Goal: Task Accomplishment & Management: Complete application form

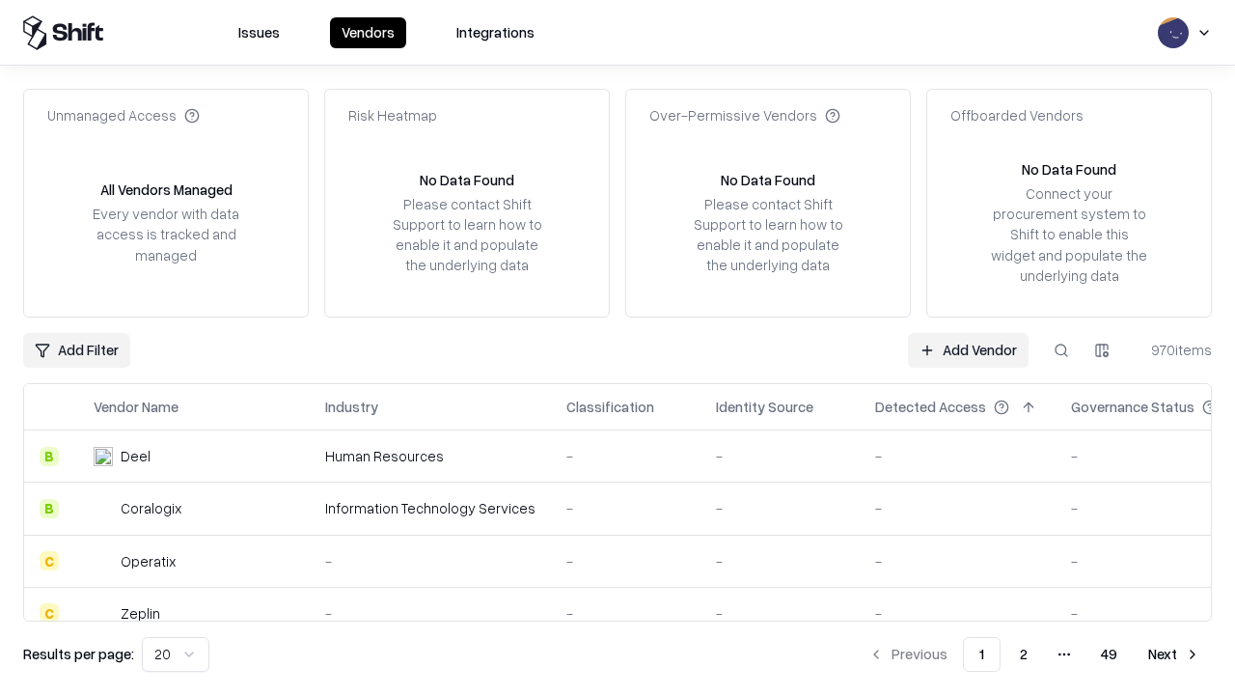
click at [968, 349] on link "Add Vendor" at bounding box center [968, 350] width 121 height 35
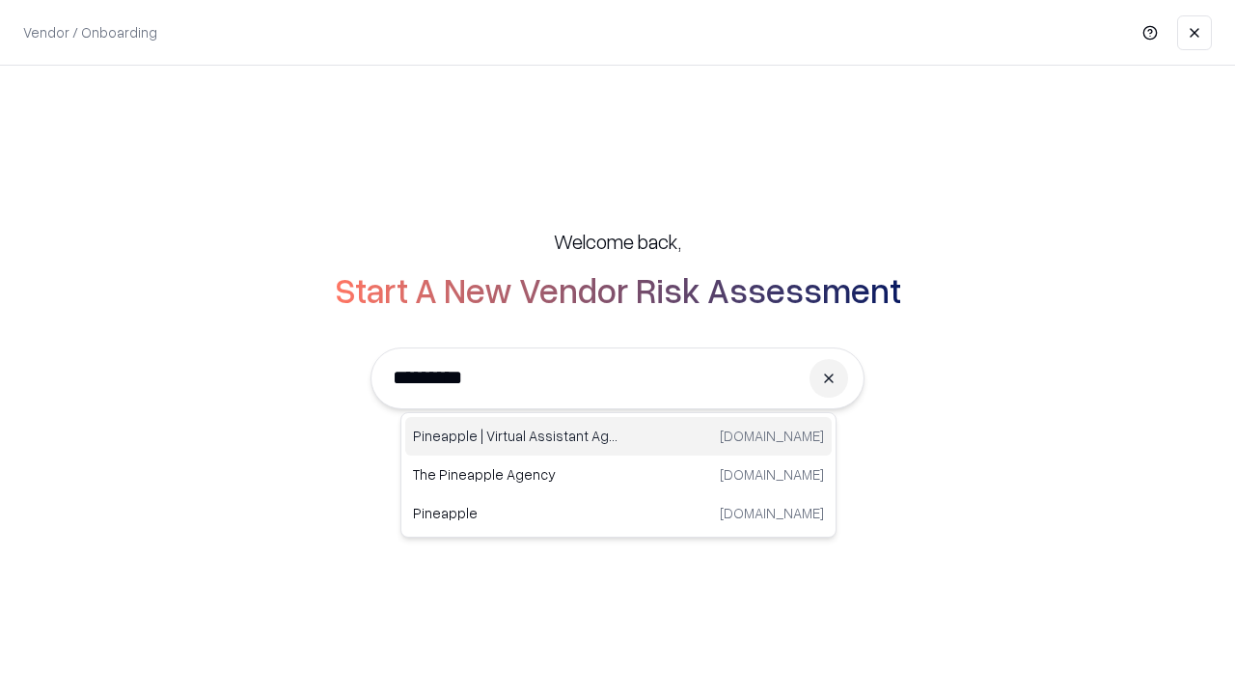
click at [619, 436] on div "Pineapple | Virtual Assistant Agency [DOMAIN_NAME]" at bounding box center [618, 436] width 427 height 39
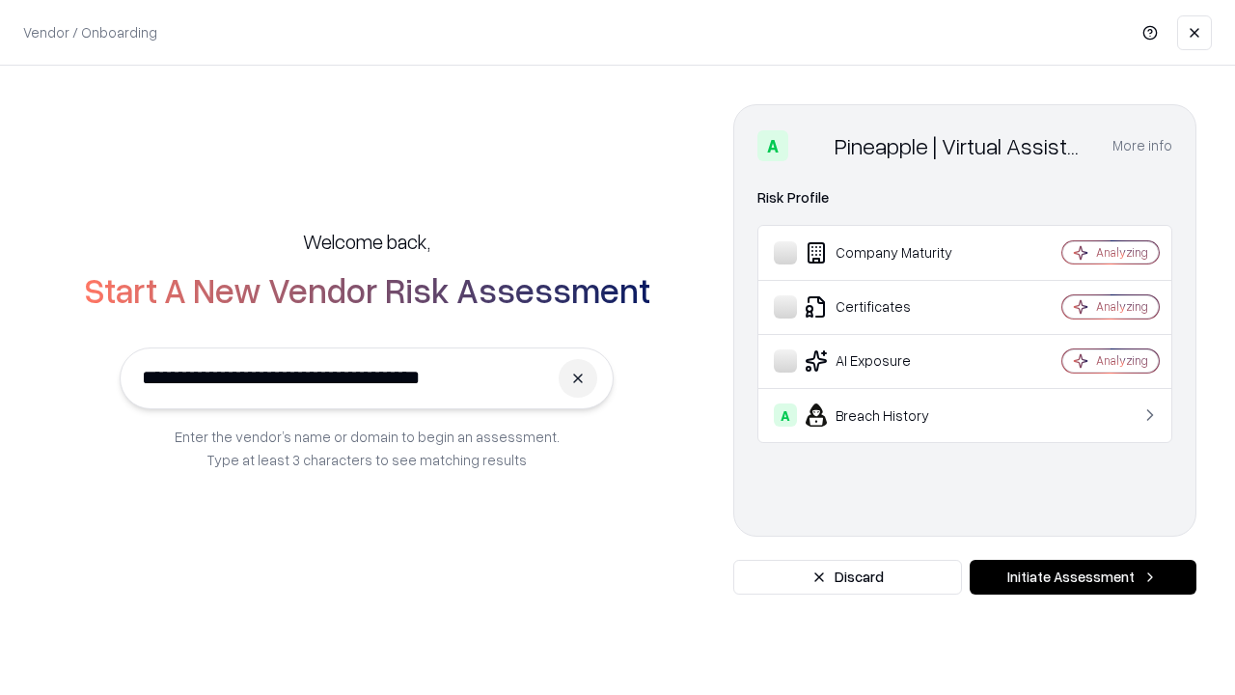
type input "**********"
click at [1083, 577] on button "Initiate Assessment" at bounding box center [1083, 577] width 227 height 35
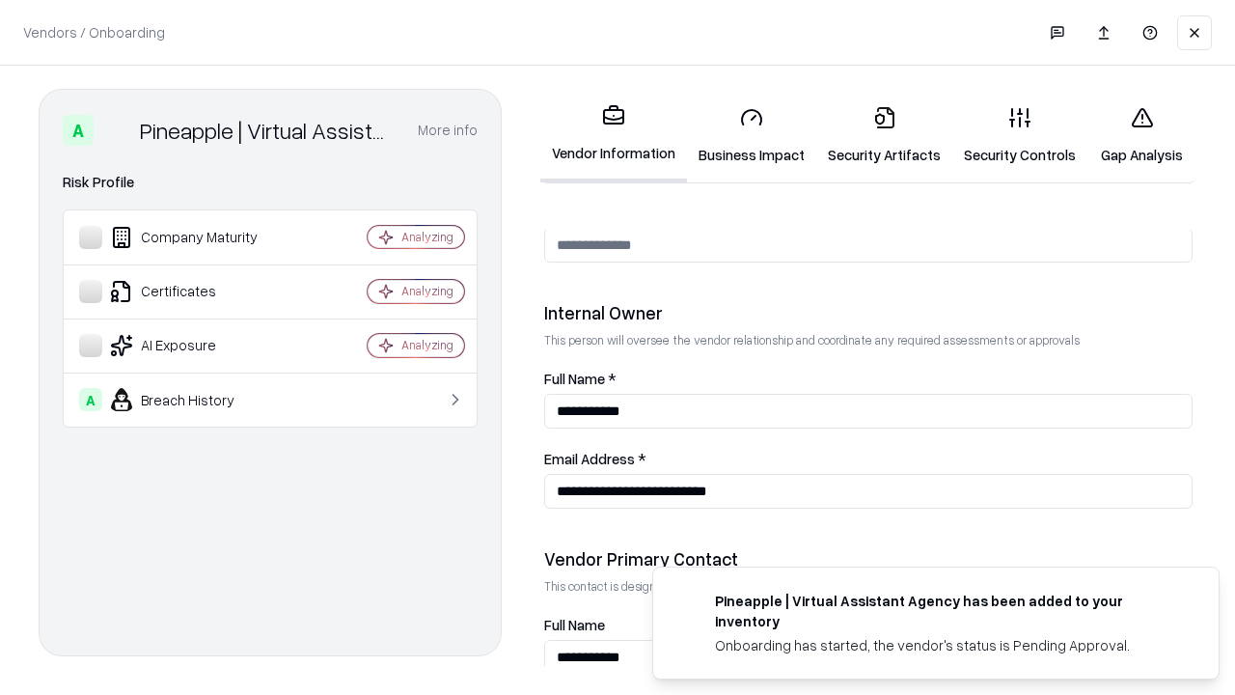
scroll to position [1000, 0]
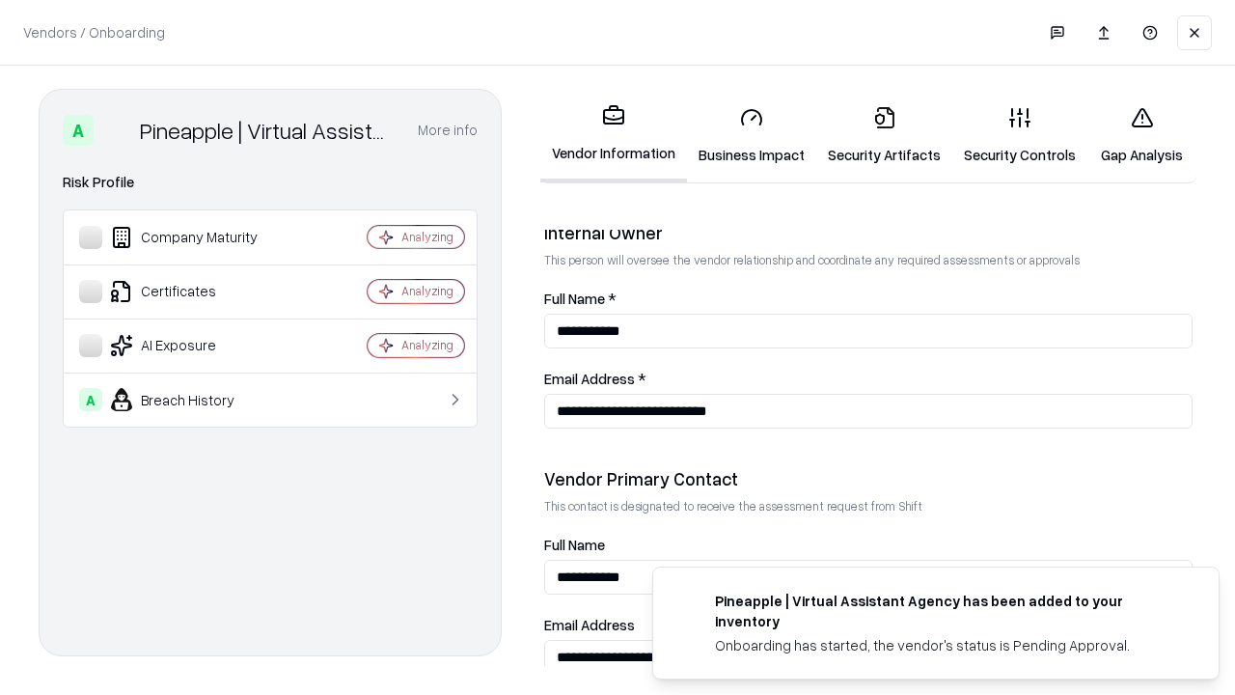
click at [752, 135] on link "Business Impact" at bounding box center [751, 136] width 129 height 90
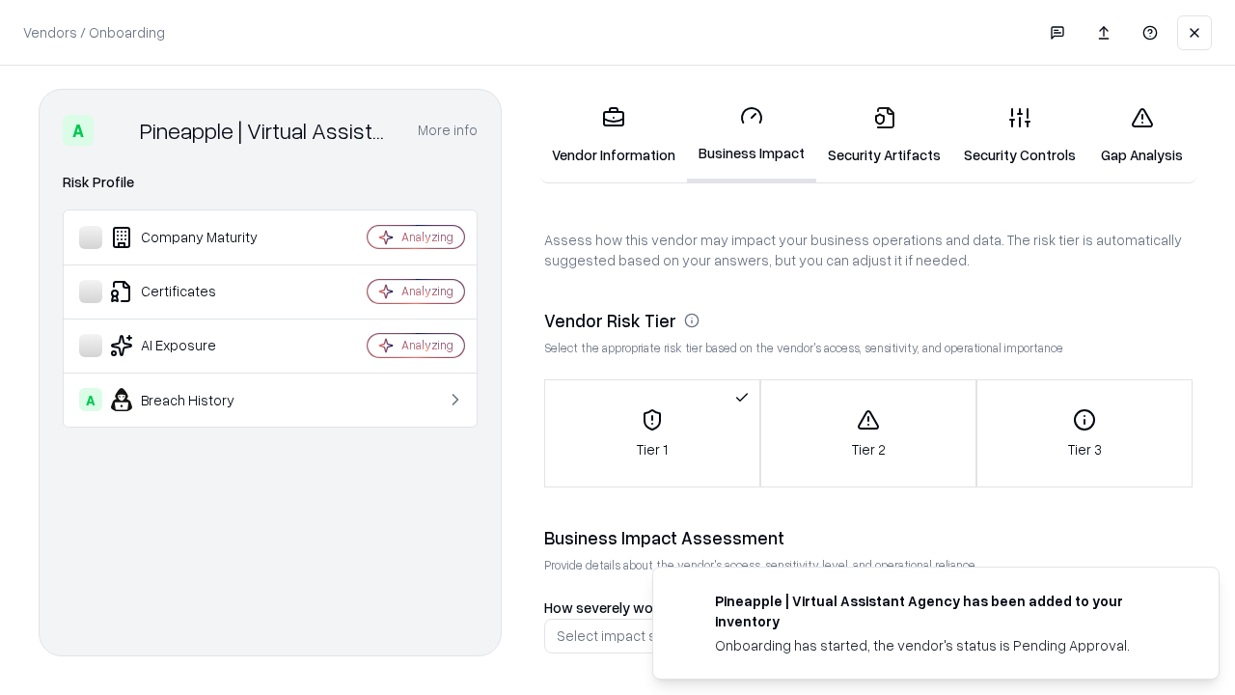
click at [884, 135] on link "Security Artifacts" at bounding box center [884, 136] width 136 height 90
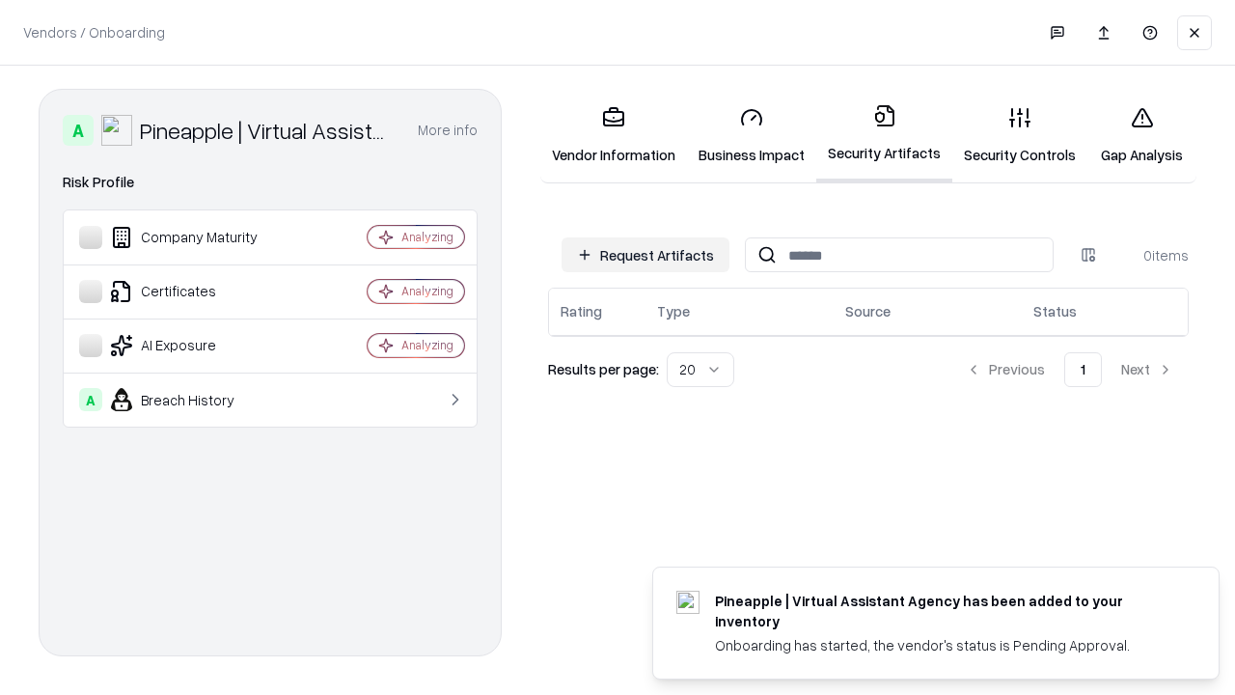
click at [646, 255] on button "Request Artifacts" at bounding box center [646, 254] width 168 height 35
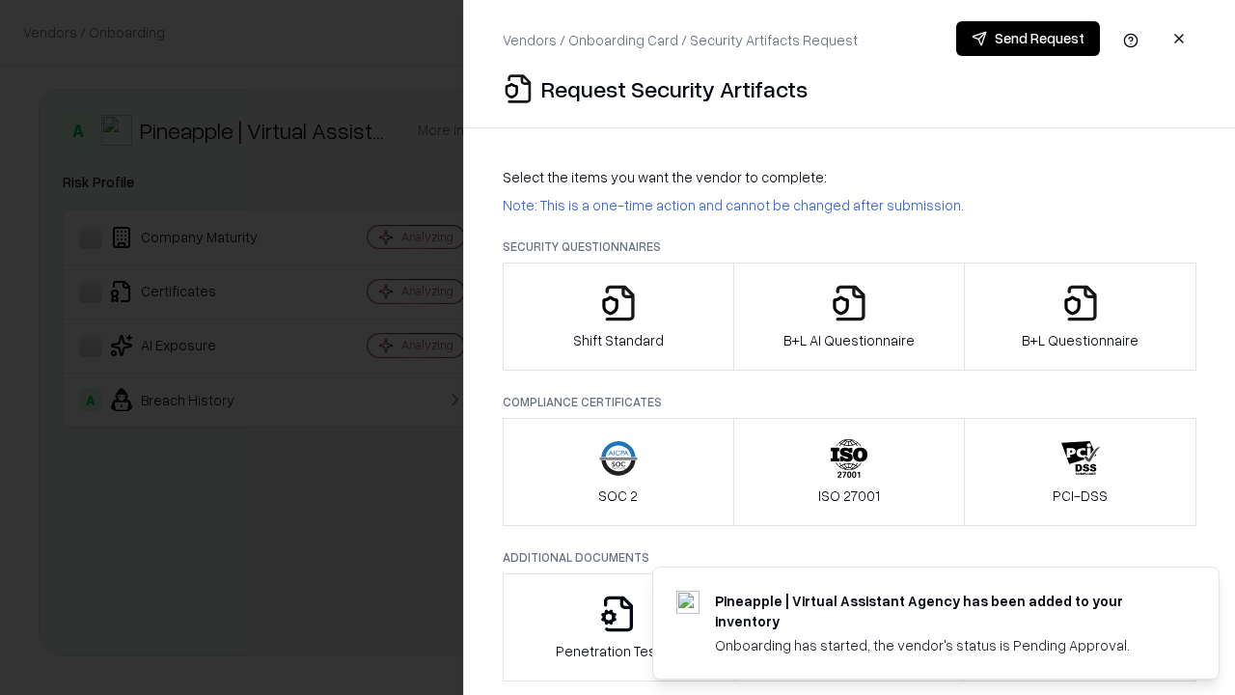
click at [618, 317] on icon "button" at bounding box center [618, 303] width 39 height 39
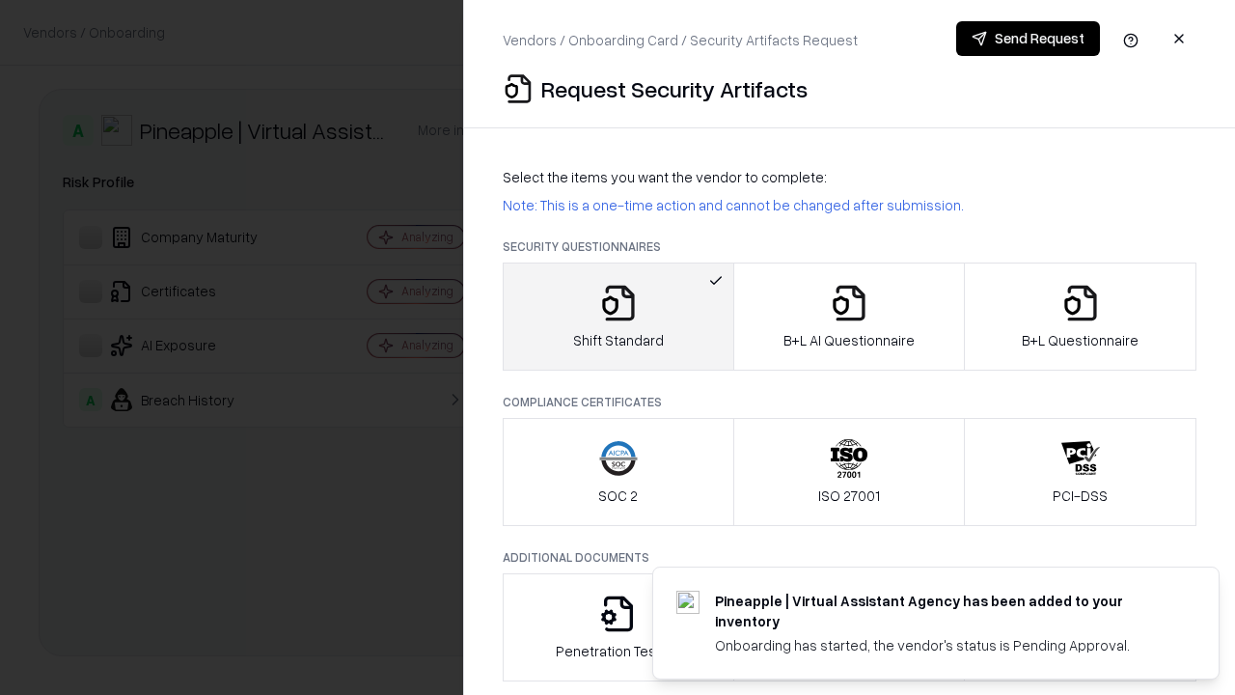
click at [1028, 39] on button "Send Request" at bounding box center [1028, 38] width 144 height 35
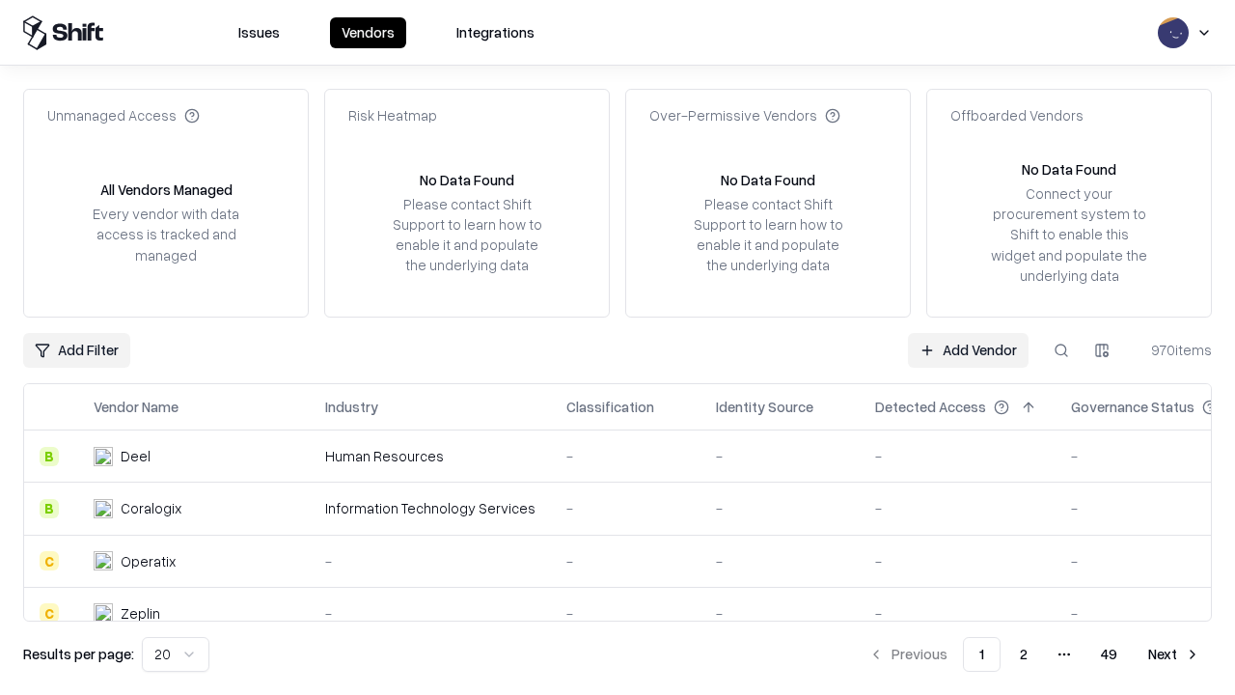
click at [1061, 349] on button at bounding box center [1061, 350] width 35 height 35
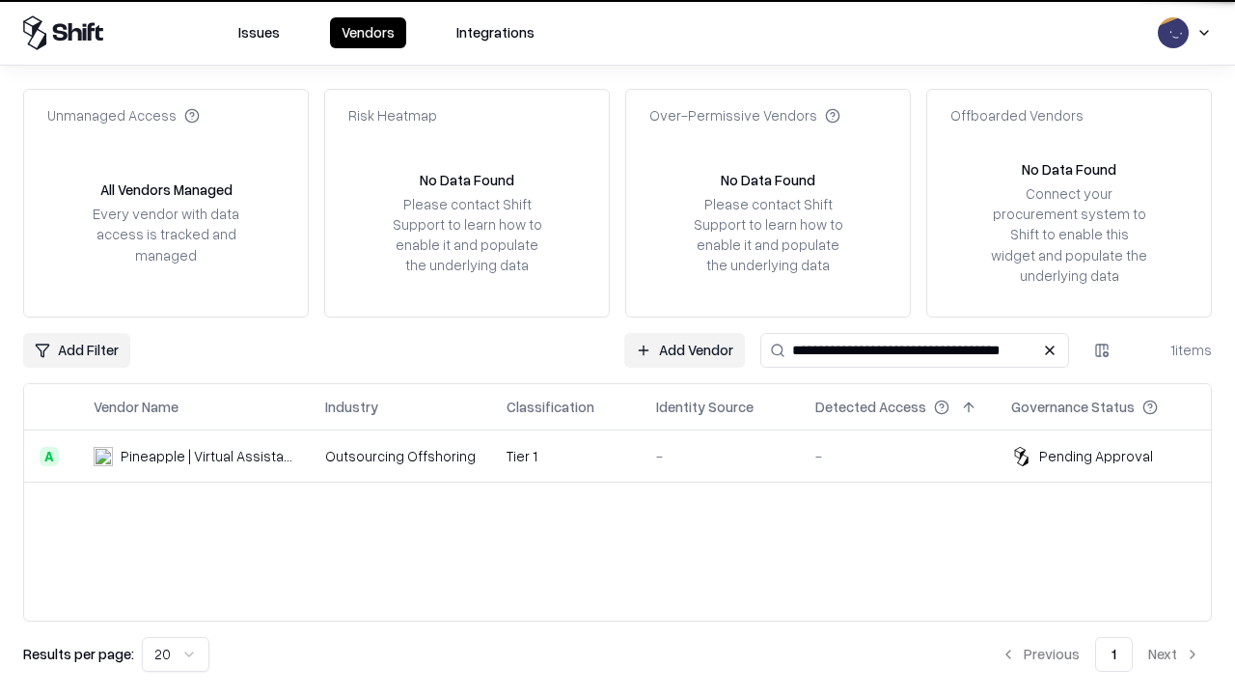
type input "**********"
click at [629, 455] on td "Tier 1" at bounding box center [566, 456] width 150 height 52
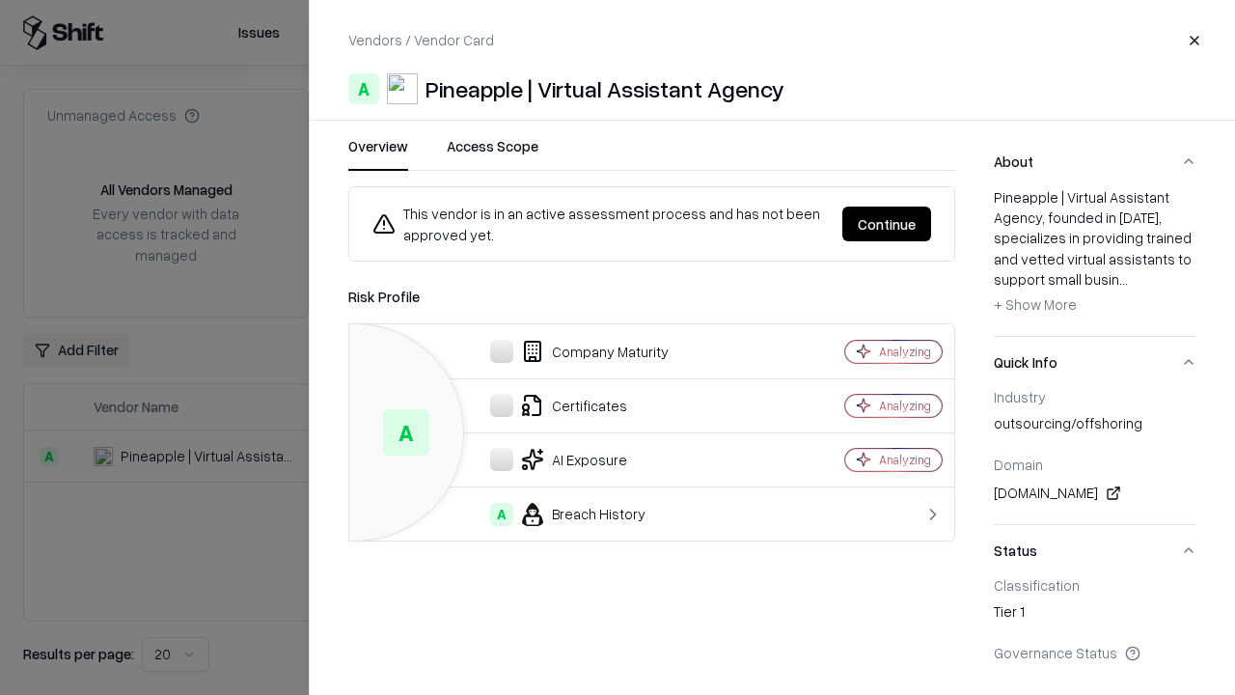
click at [887, 224] on button "Continue" at bounding box center [886, 224] width 89 height 35
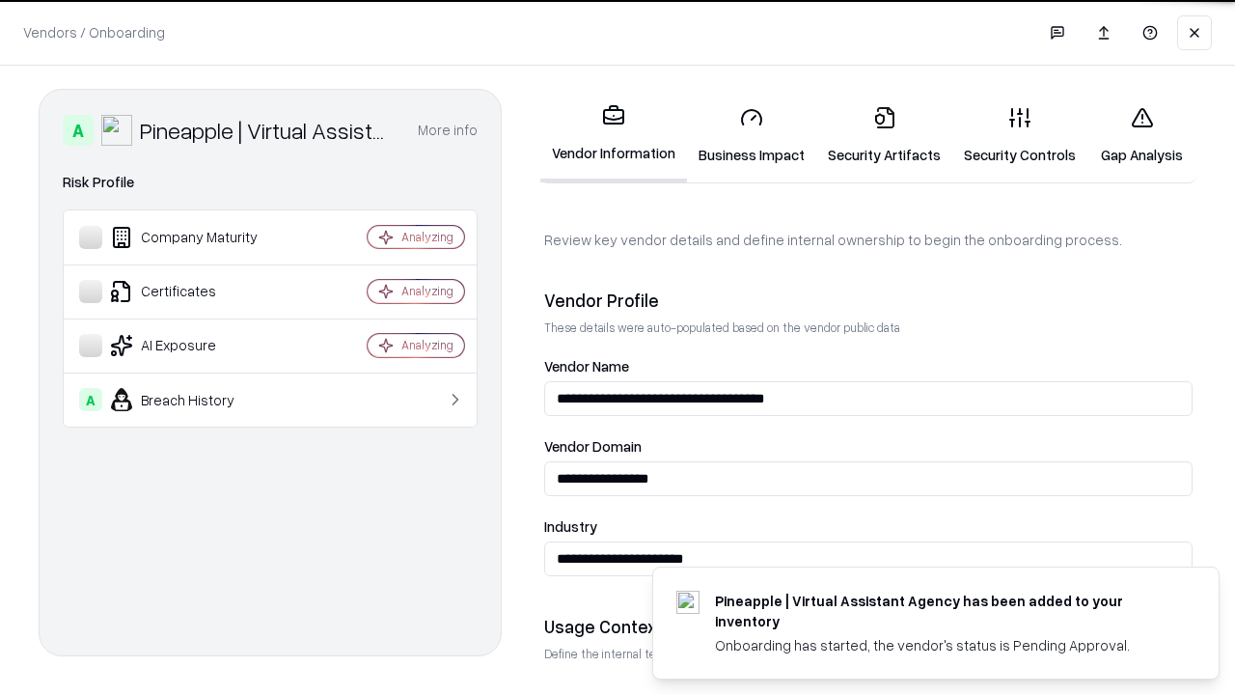
click at [884, 135] on link "Security Artifacts" at bounding box center [884, 136] width 136 height 90
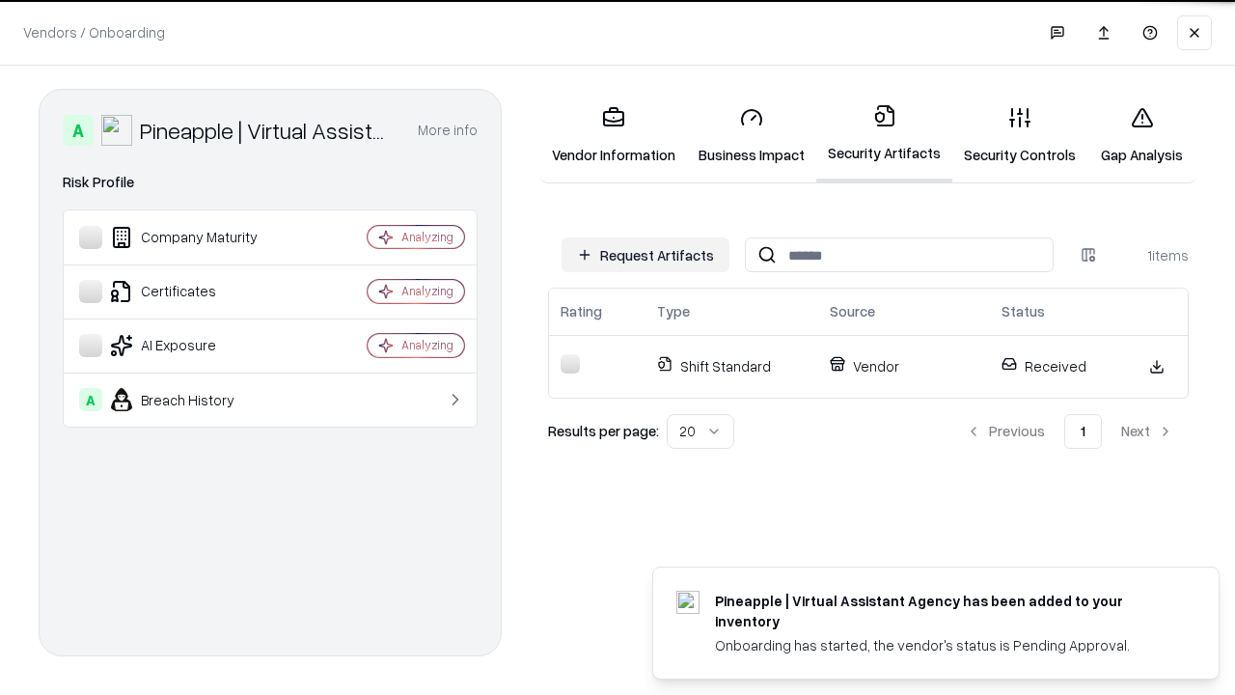
click at [1142, 135] on link "Gap Analysis" at bounding box center [1142, 136] width 109 height 90
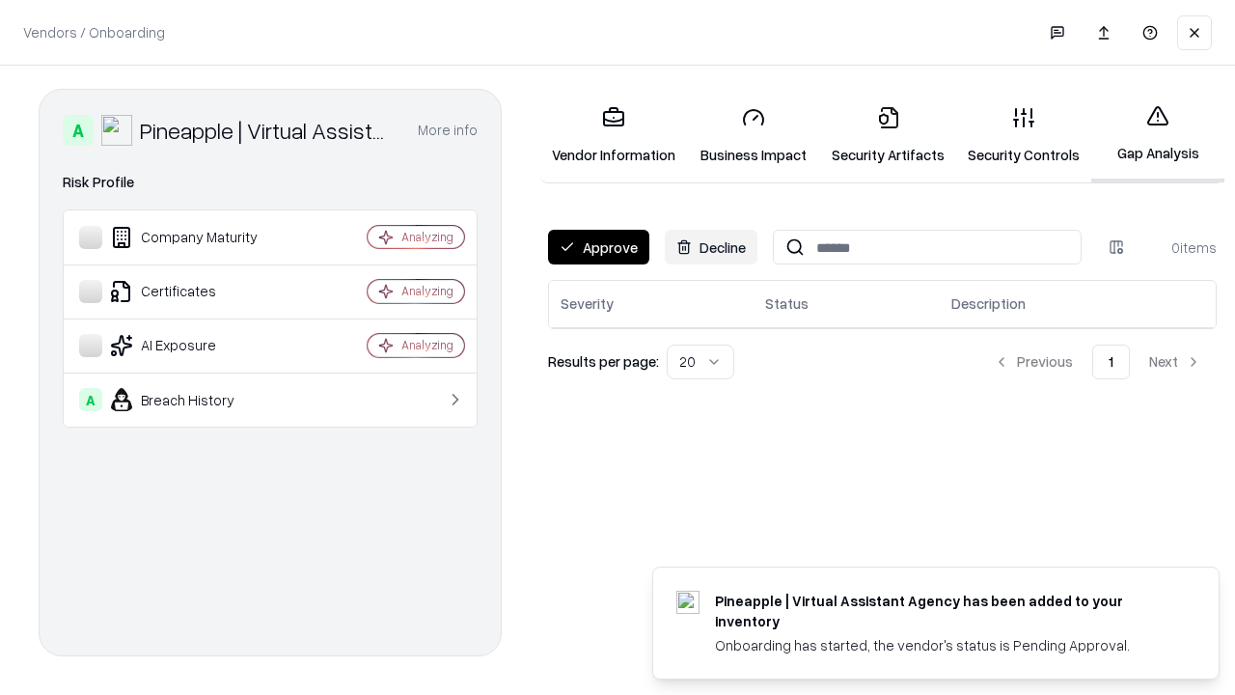
click at [598, 247] on button "Approve" at bounding box center [598, 247] width 101 height 35
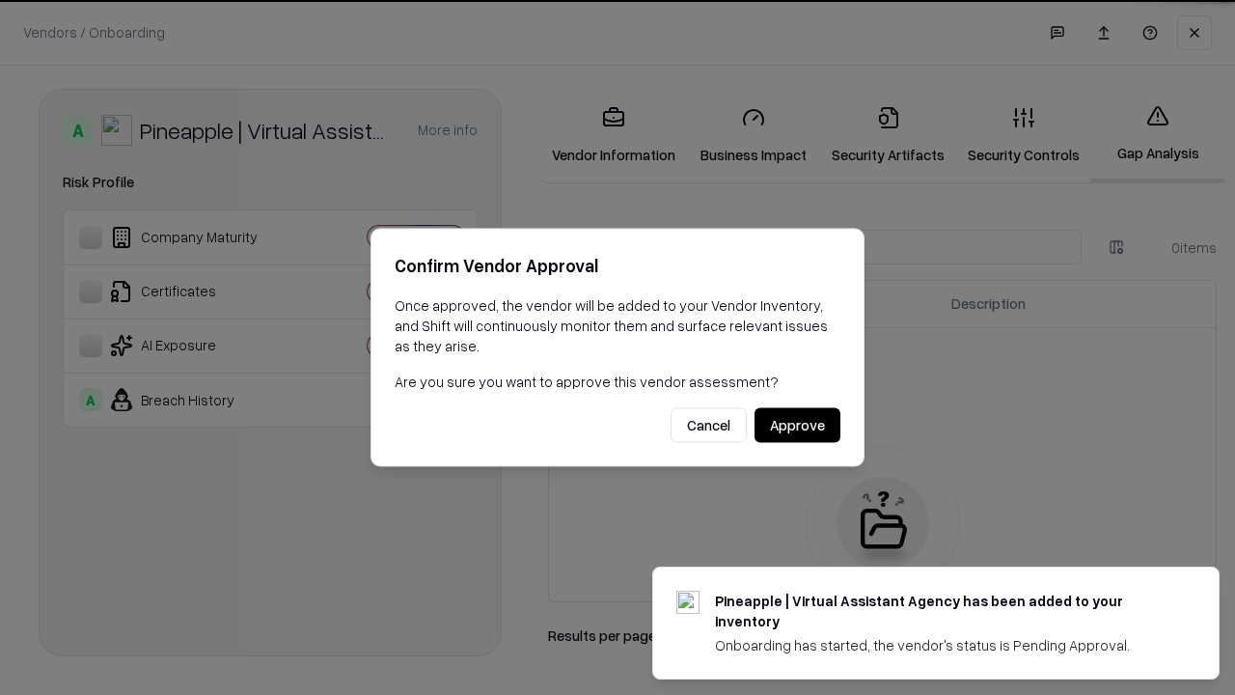
click at [797, 425] on button "Approve" at bounding box center [798, 425] width 86 height 35
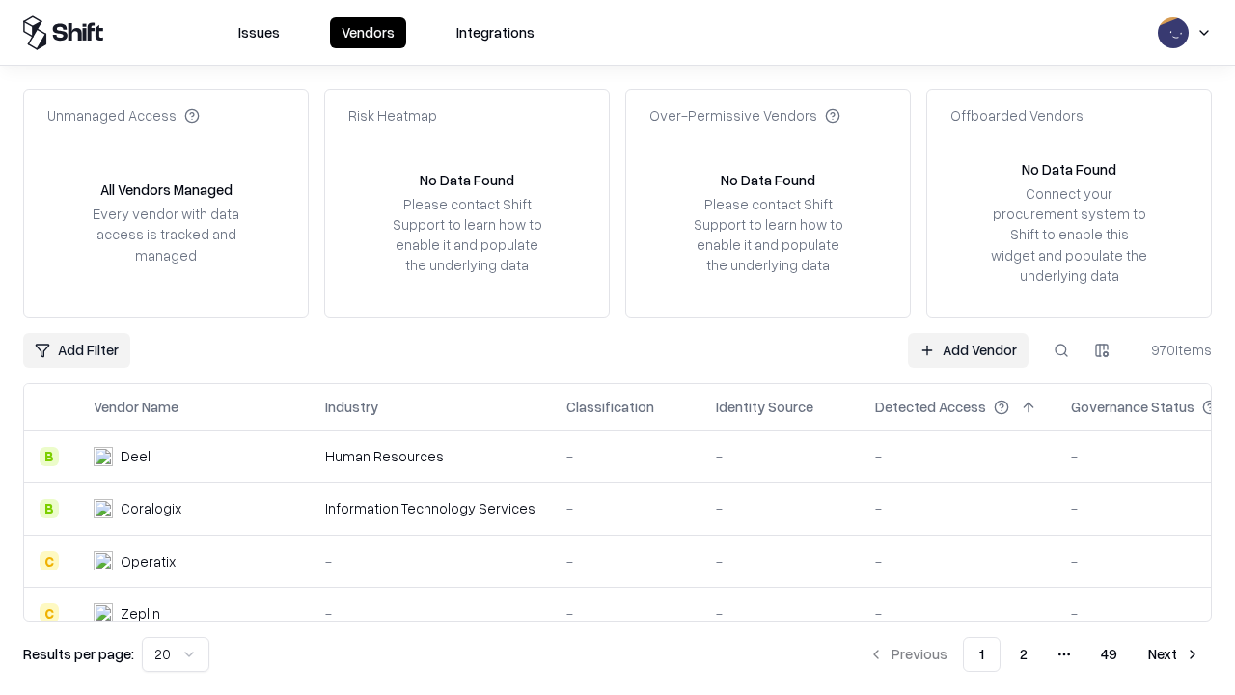
type input "**********"
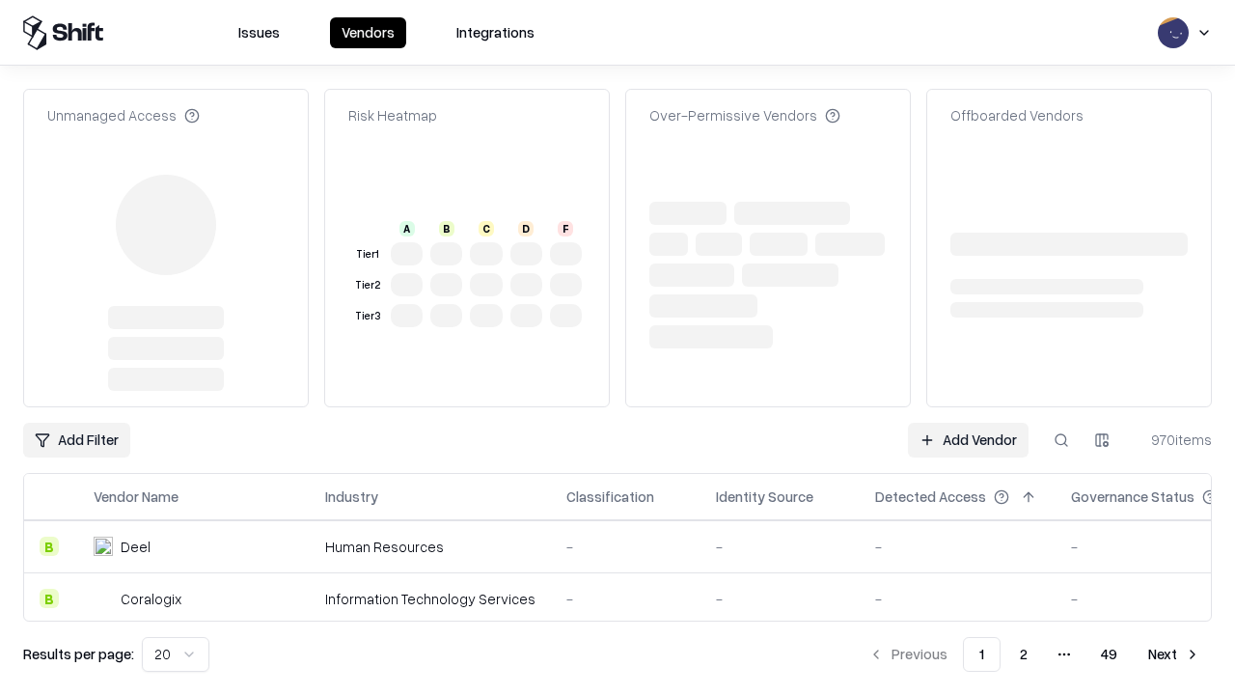
click at [968, 423] on link "Add Vendor" at bounding box center [968, 440] width 121 height 35
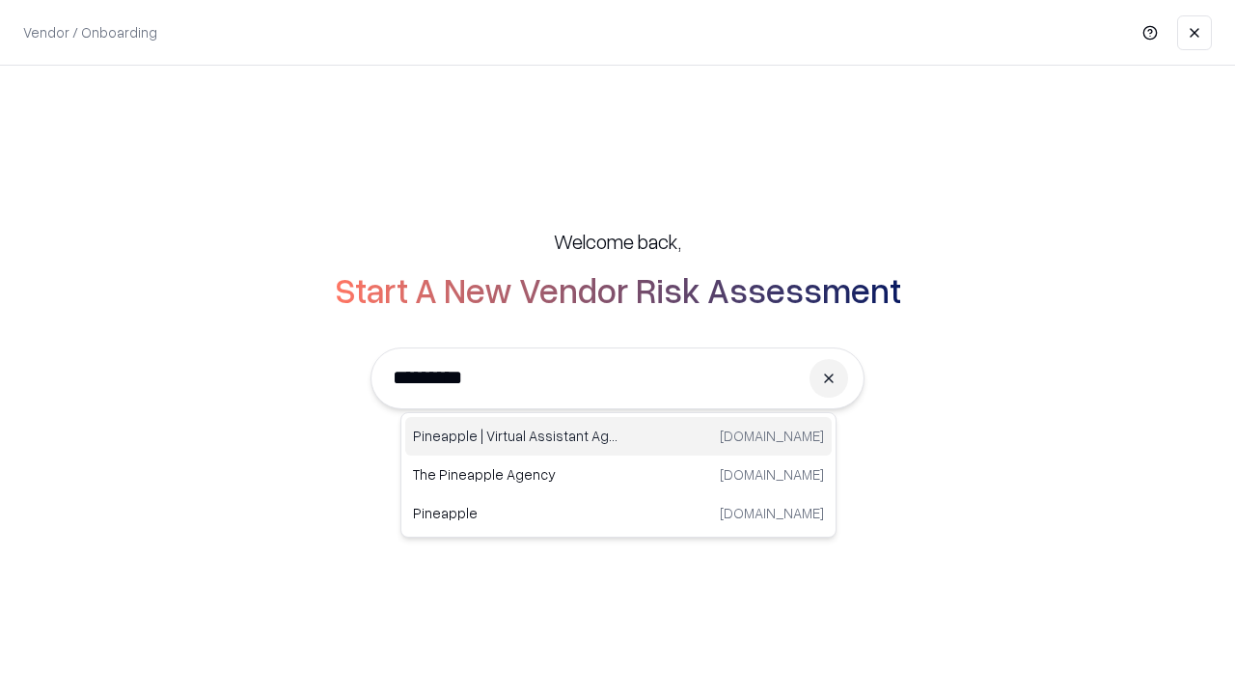
click at [619, 436] on div "Pineapple | Virtual Assistant Agency trypineapple.com" at bounding box center [618, 436] width 427 height 39
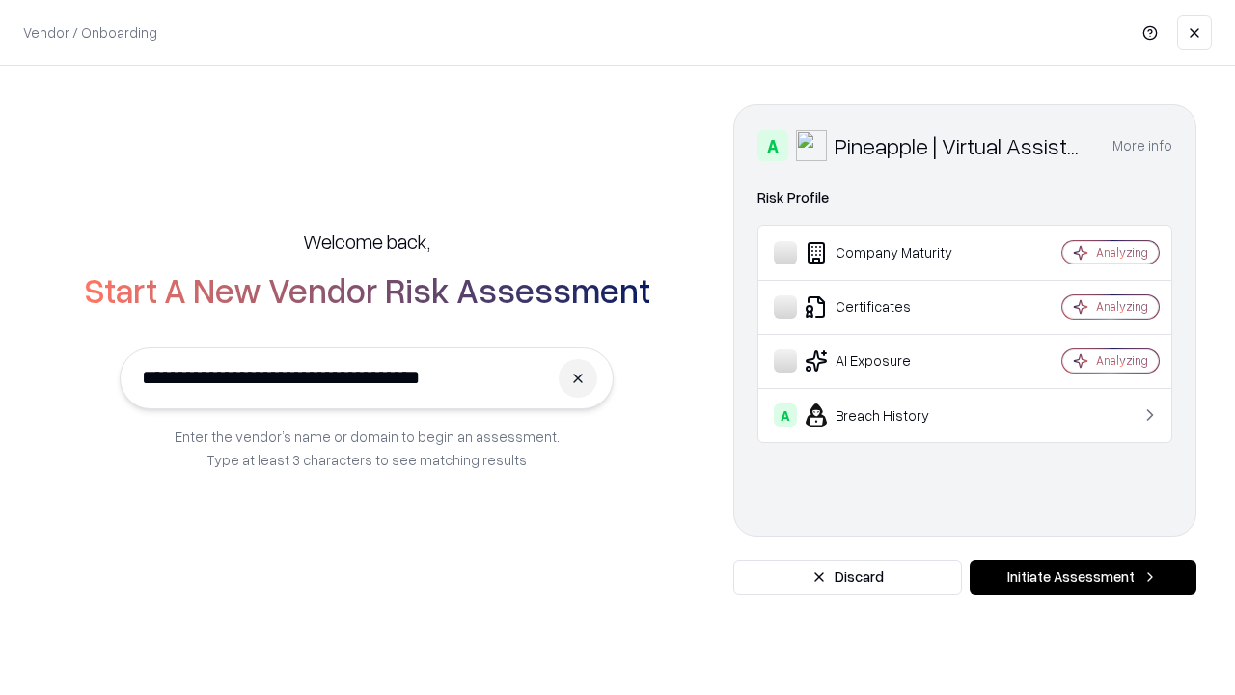
type input "**********"
click at [1083, 577] on button "Initiate Assessment" at bounding box center [1083, 577] width 227 height 35
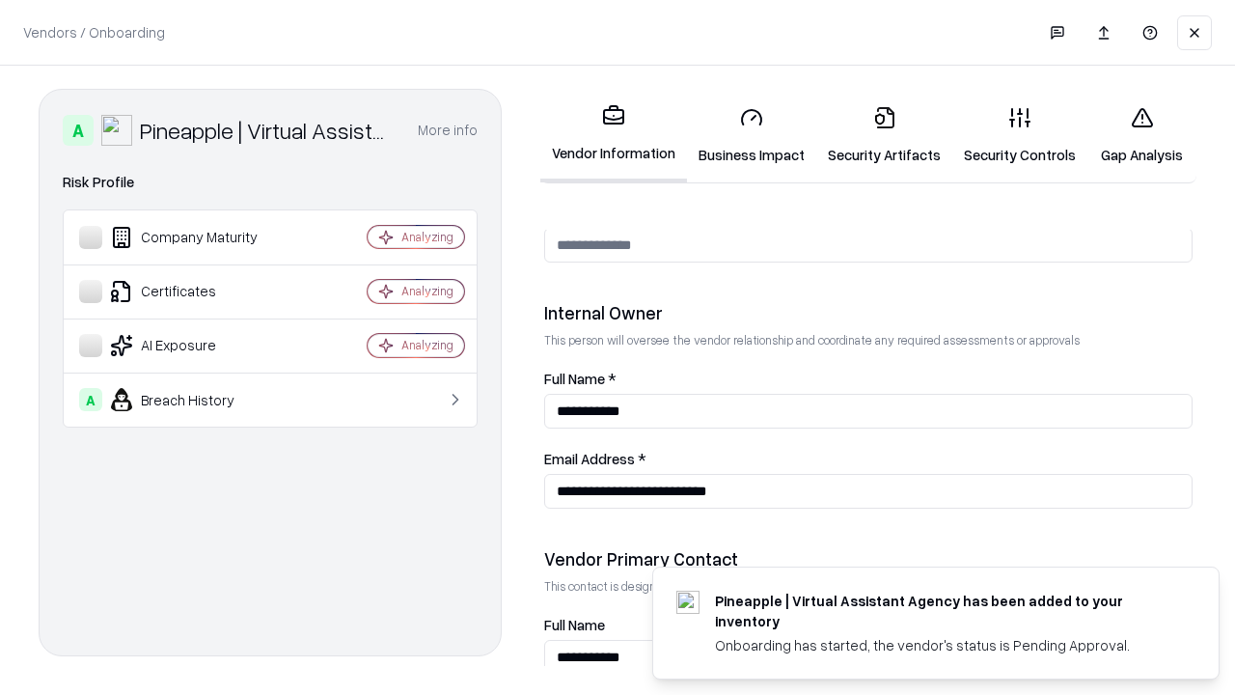
scroll to position [1000, 0]
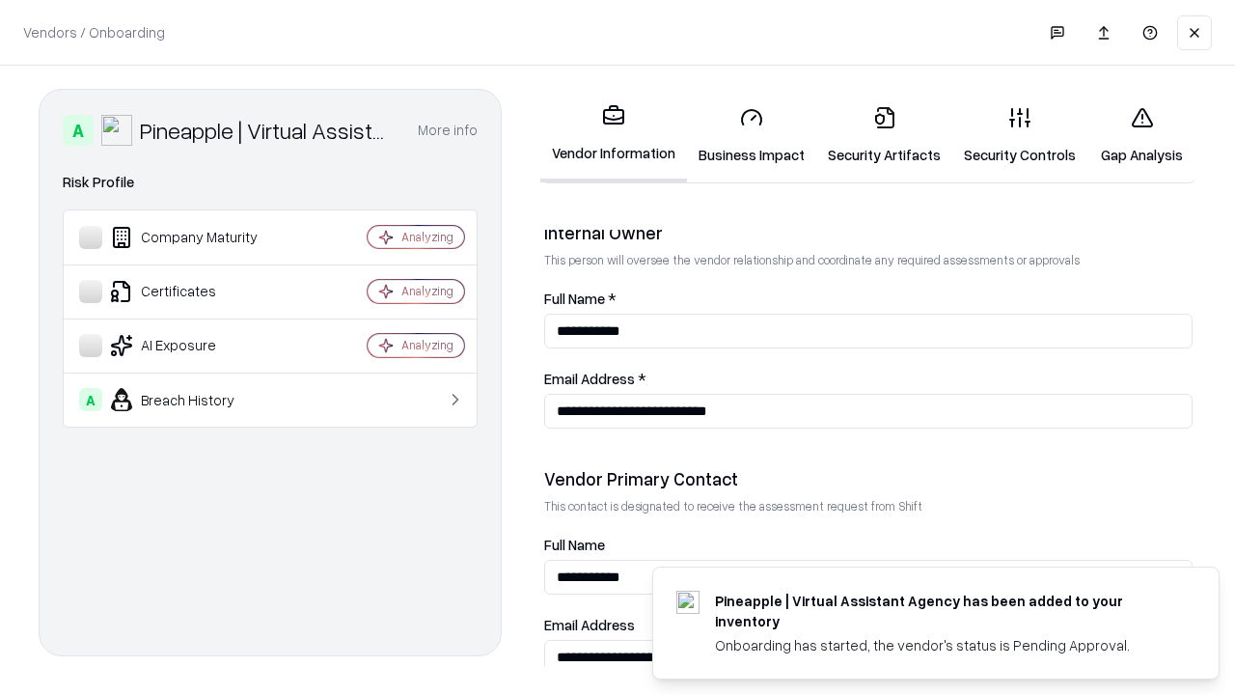
click at [1142, 135] on link "Gap Analysis" at bounding box center [1142, 136] width 109 height 90
